Goal: Navigation & Orientation: Find specific page/section

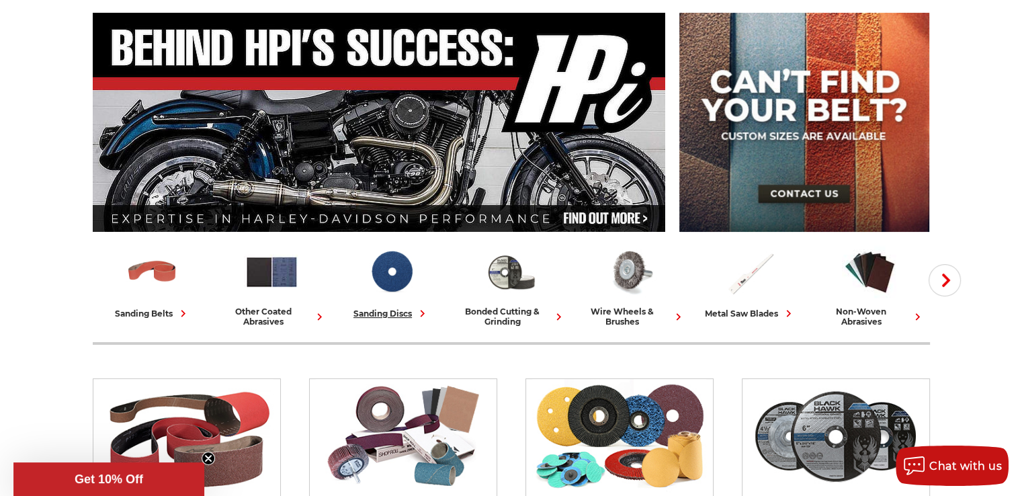
click at [387, 308] on div "sanding discs" at bounding box center [391, 313] width 76 height 14
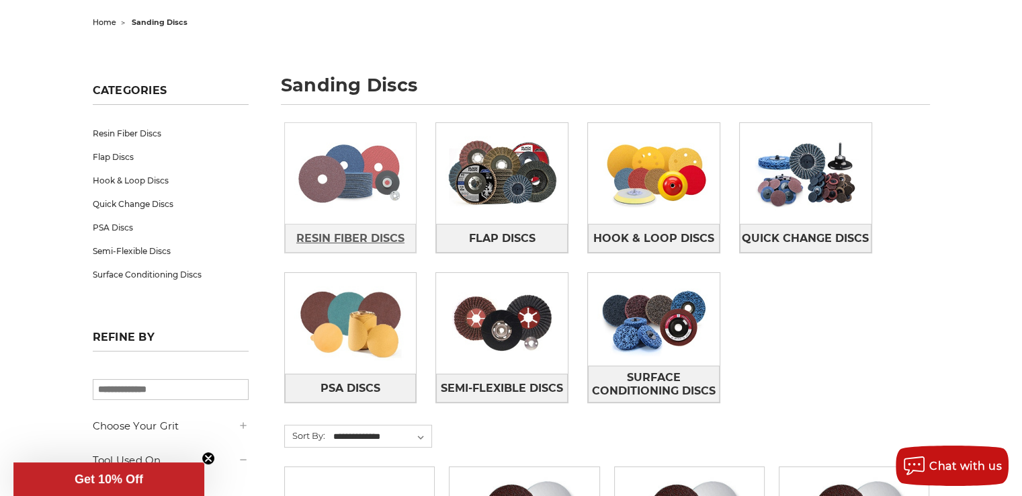
click at [371, 237] on span "Resin Fiber Discs" at bounding box center [350, 238] width 108 height 23
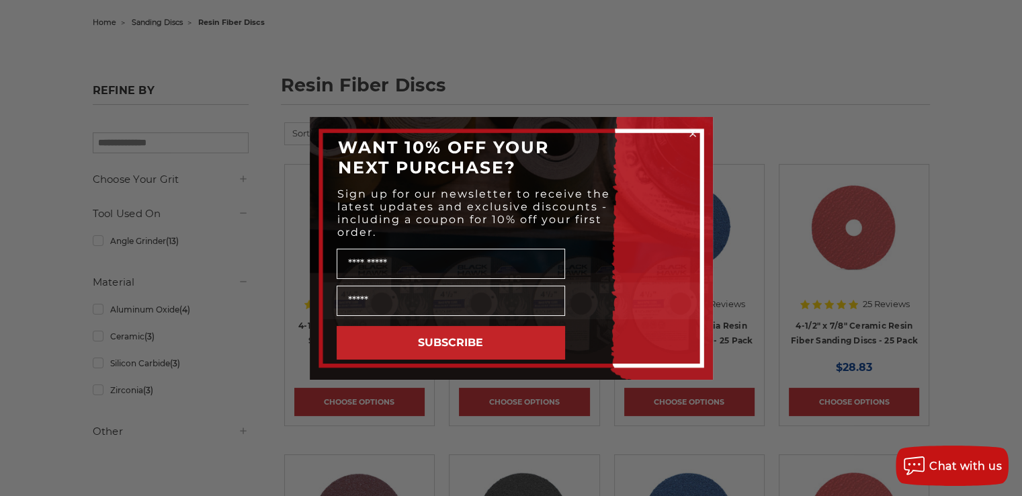
click at [690, 132] on circle "Close dialog" at bounding box center [692, 133] width 13 height 13
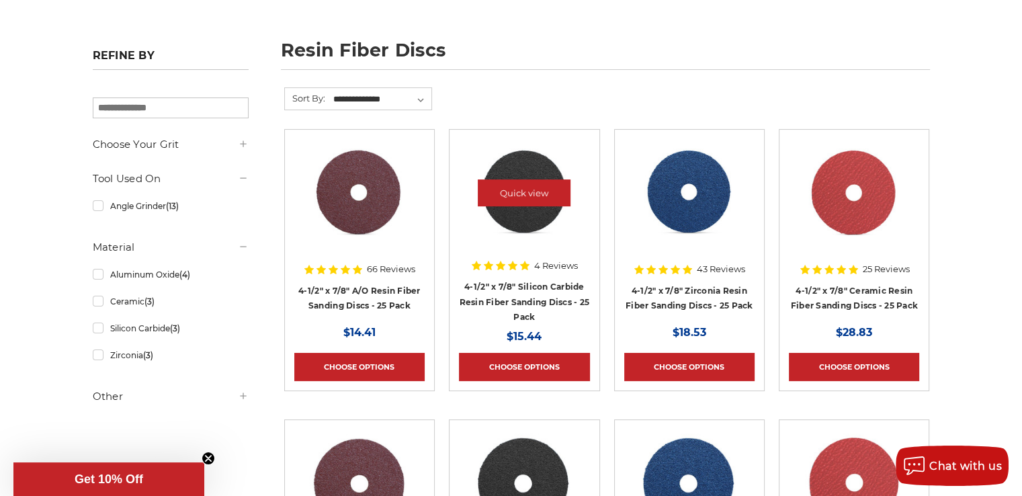
scroll to position [201, 0]
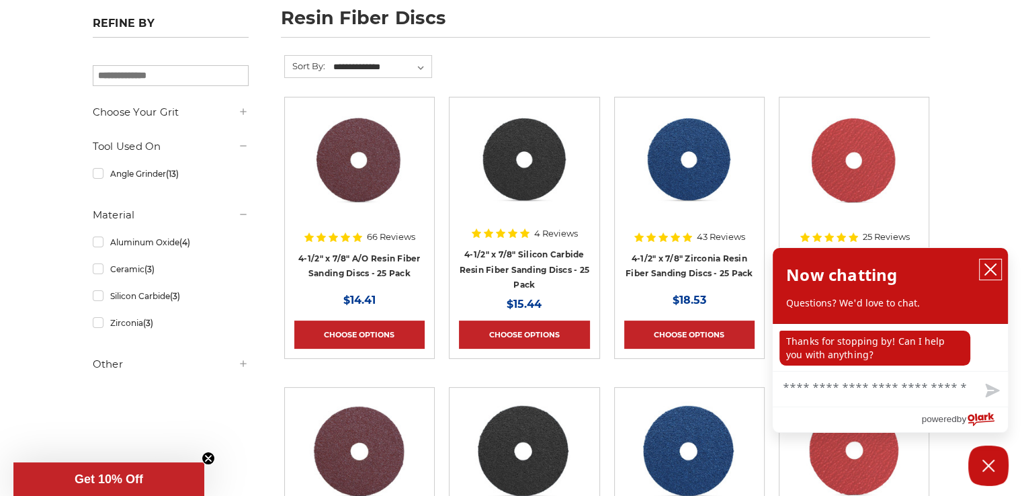
click at [994, 269] on icon "close chatbox" at bounding box center [989, 269] width 13 height 13
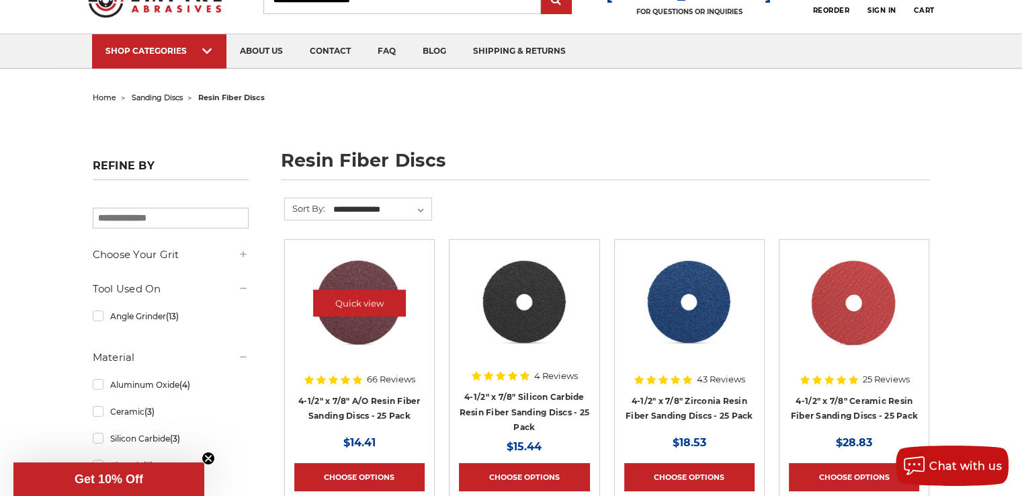
scroll to position [0, 0]
